Goal: Obtain resource: Download file/media

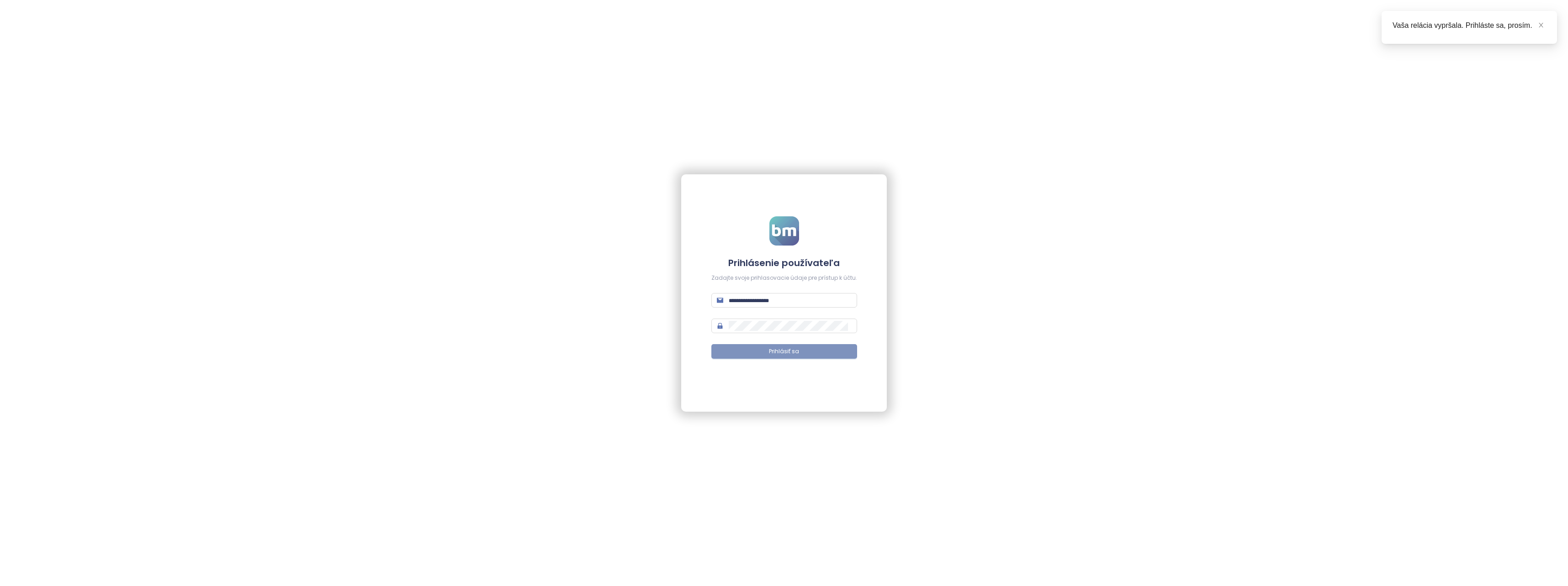
type input "**********"
click at [780, 352] on span "Prihlásiť sa" at bounding box center [784, 352] width 30 height 9
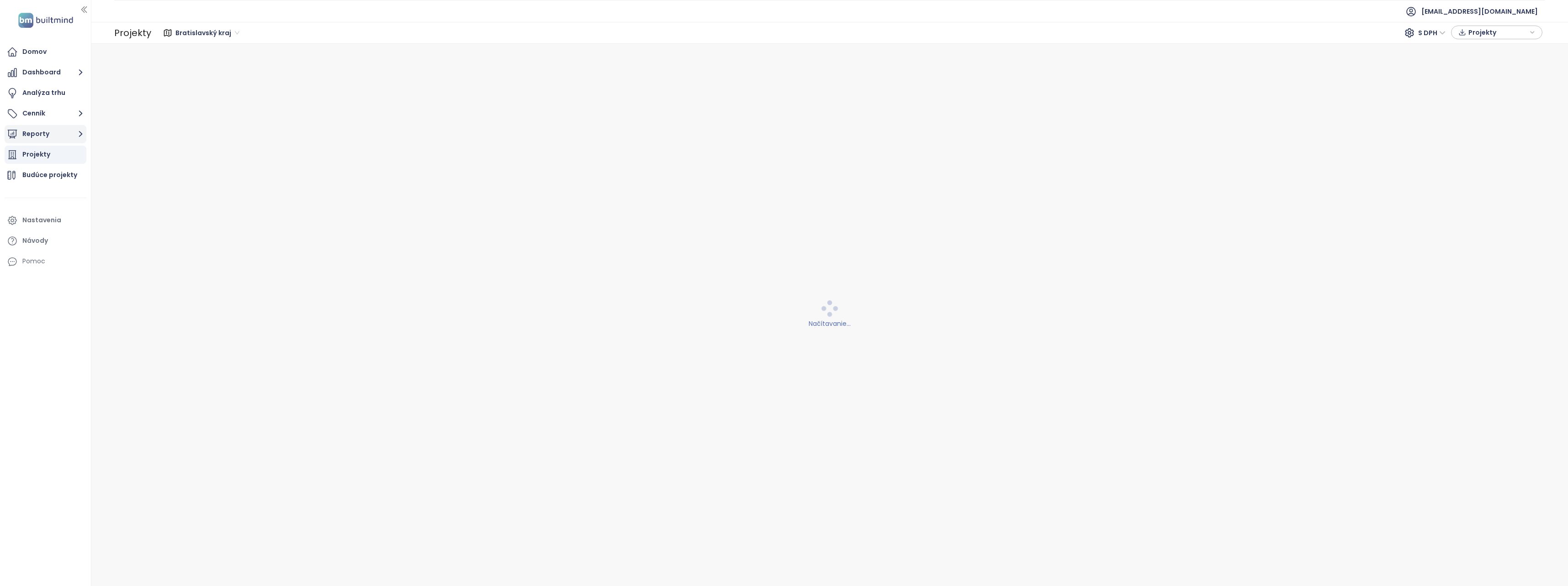
click at [36, 137] on button "Reporty" at bounding box center [45, 134] width 82 height 18
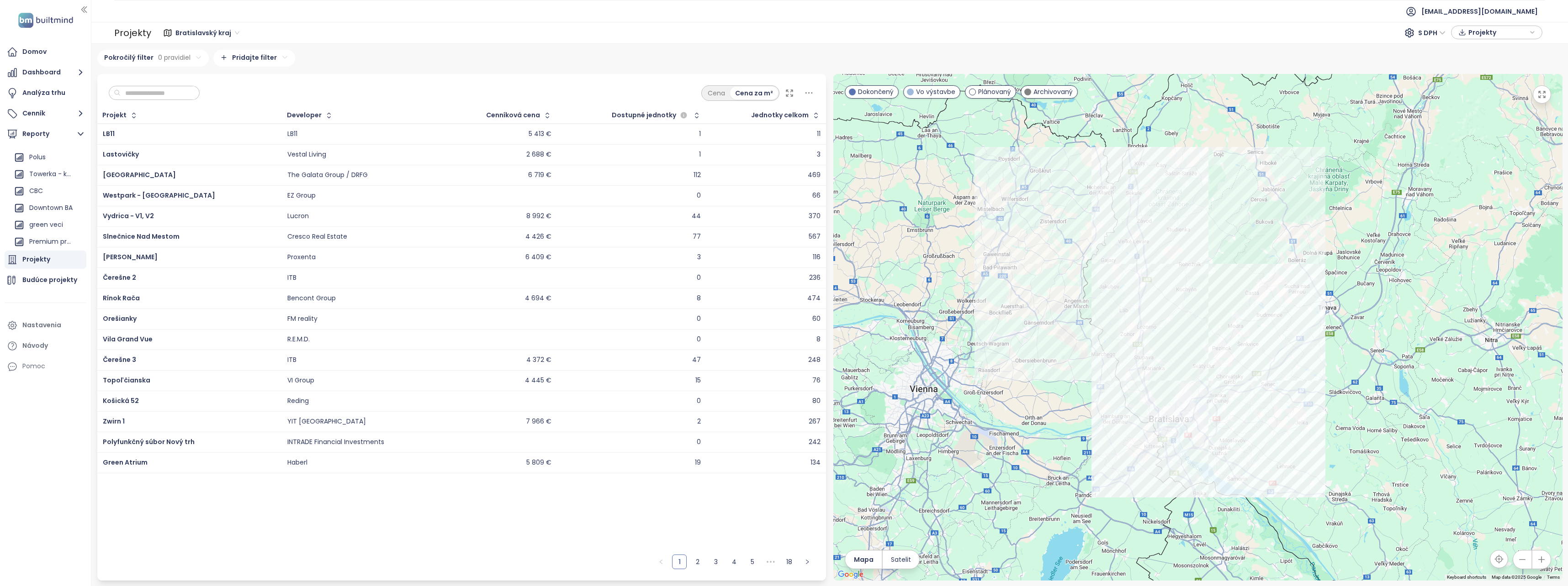
scroll to position [235, 0]
click at [43, 207] on div "Downtown BA" at bounding box center [51, 207] width 43 height 11
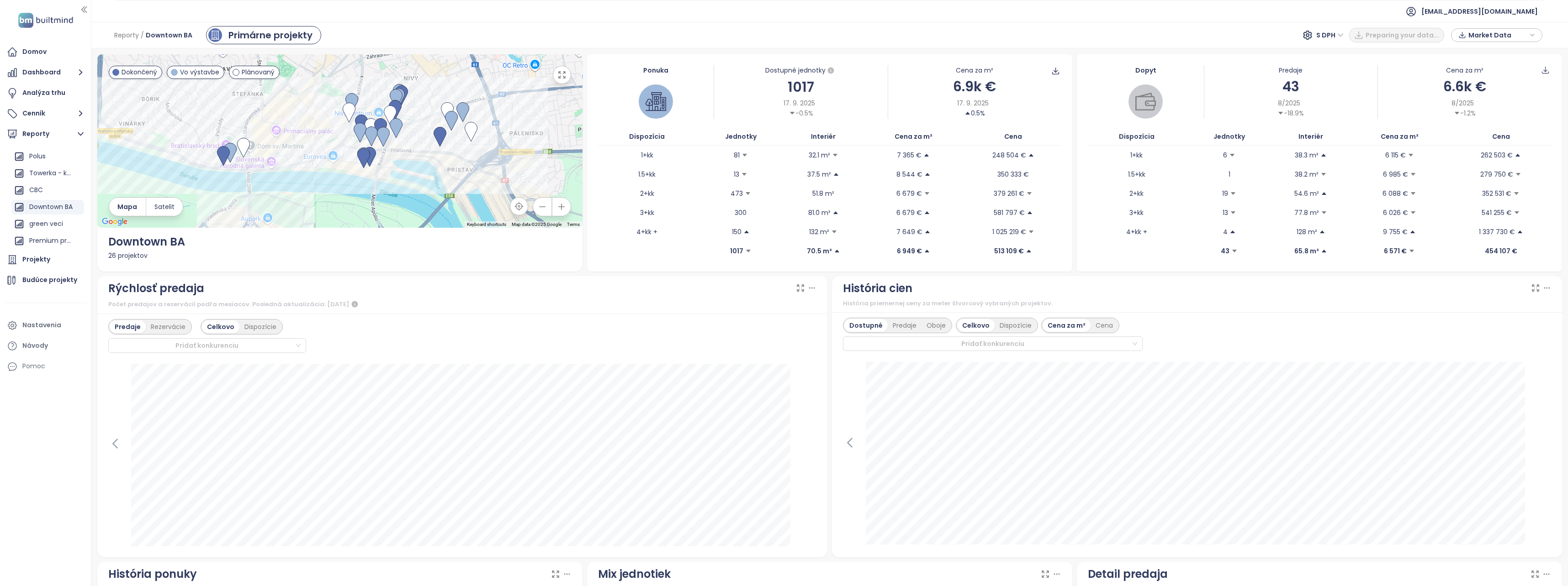
click at [1499, 37] on span "Market Data" at bounding box center [1498, 35] width 59 height 14
click at [1484, 41] on span "Market Data" at bounding box center [1498, 35] width 59 height 14
click at [1467, 136] on button "Stiahnuť" at bounding box center [1497, 136] width 82 height 14
